Goal: Information Seeking & Learning: Learn about a topic

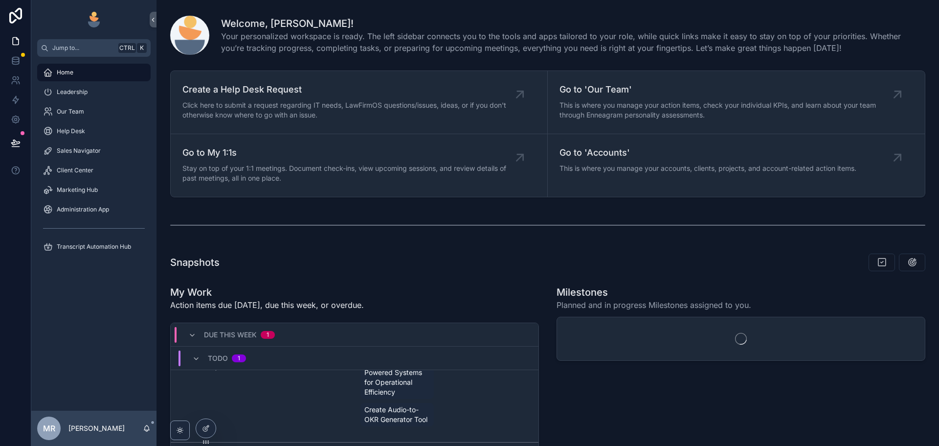
scroll to position [242, 0]
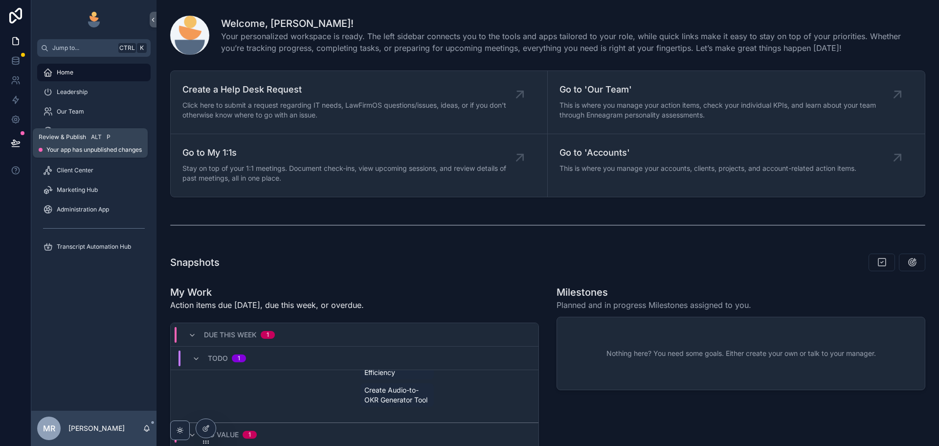
click at [23, 145] on button at bounding box center [16, 142] width 22 height 27
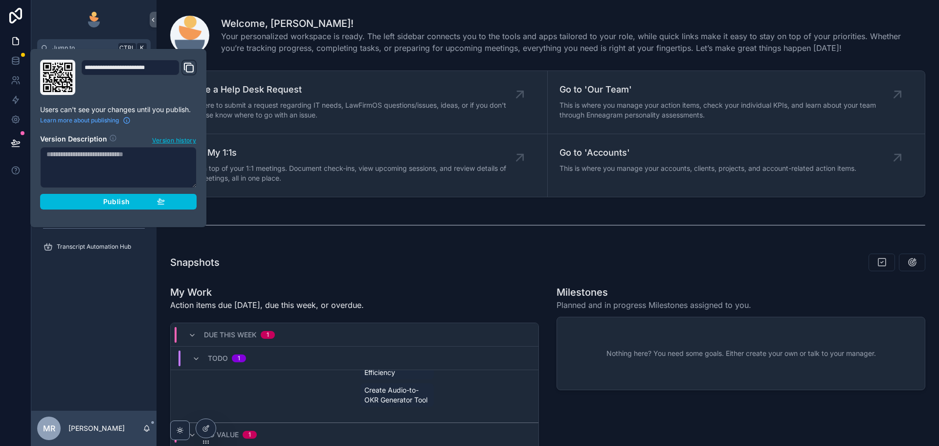
click at [171, 141] on span "Version history" at bounding box center [174, 140] width 44 height 10
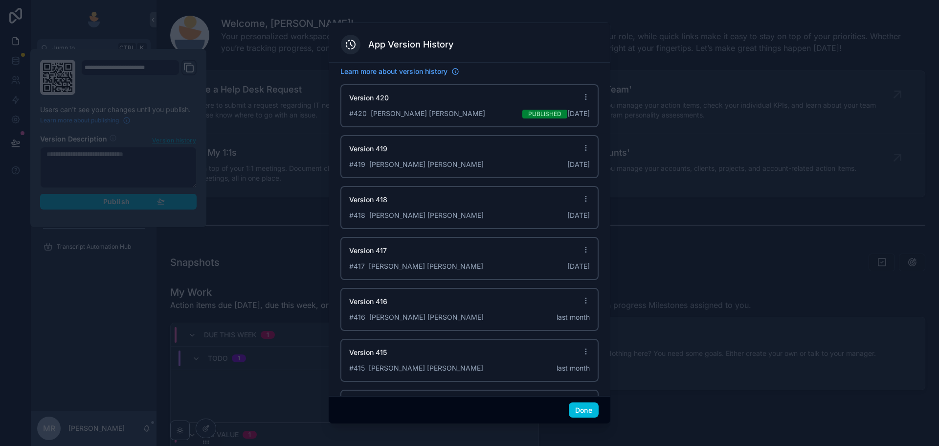
click at [582, 98] on icon at bounding box center [586, 97] width 8 height 8
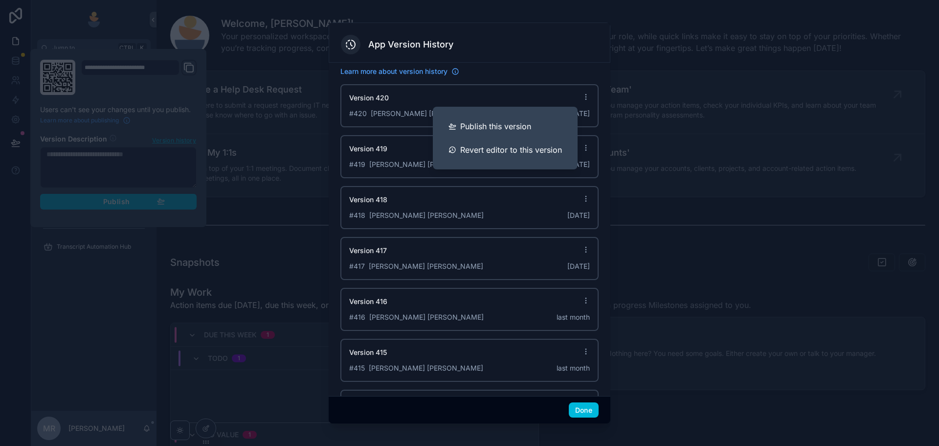
click at [531, 56] on div "App Version History" at bounding box center [470, 43] width 282 height 40
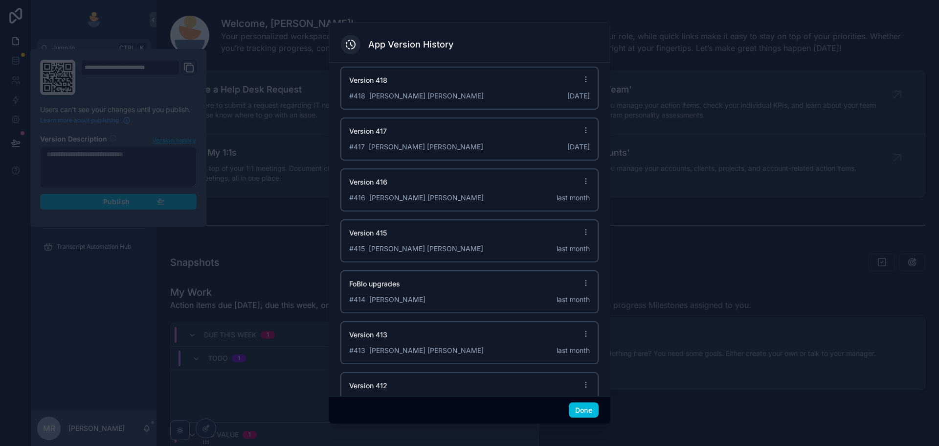
scroll to position [146, 0]
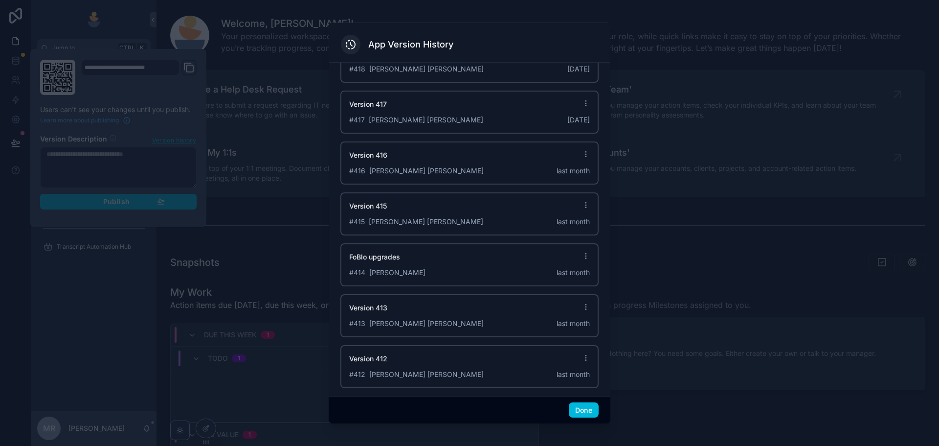
click at [376, 9] on div at bounding box center [469, 223] width 939 height 446
